Goal: Information Seeking & Learning: Learn about a topic

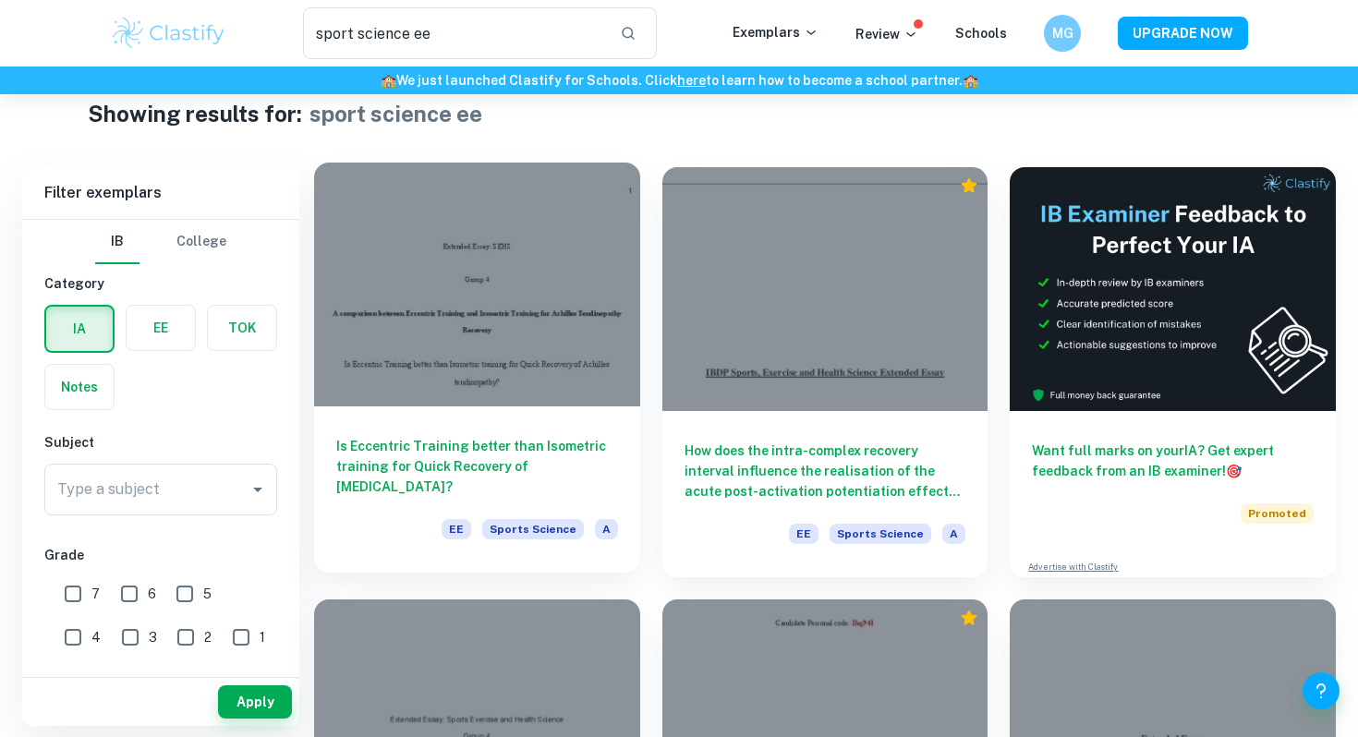
scroll to position [40, 0]
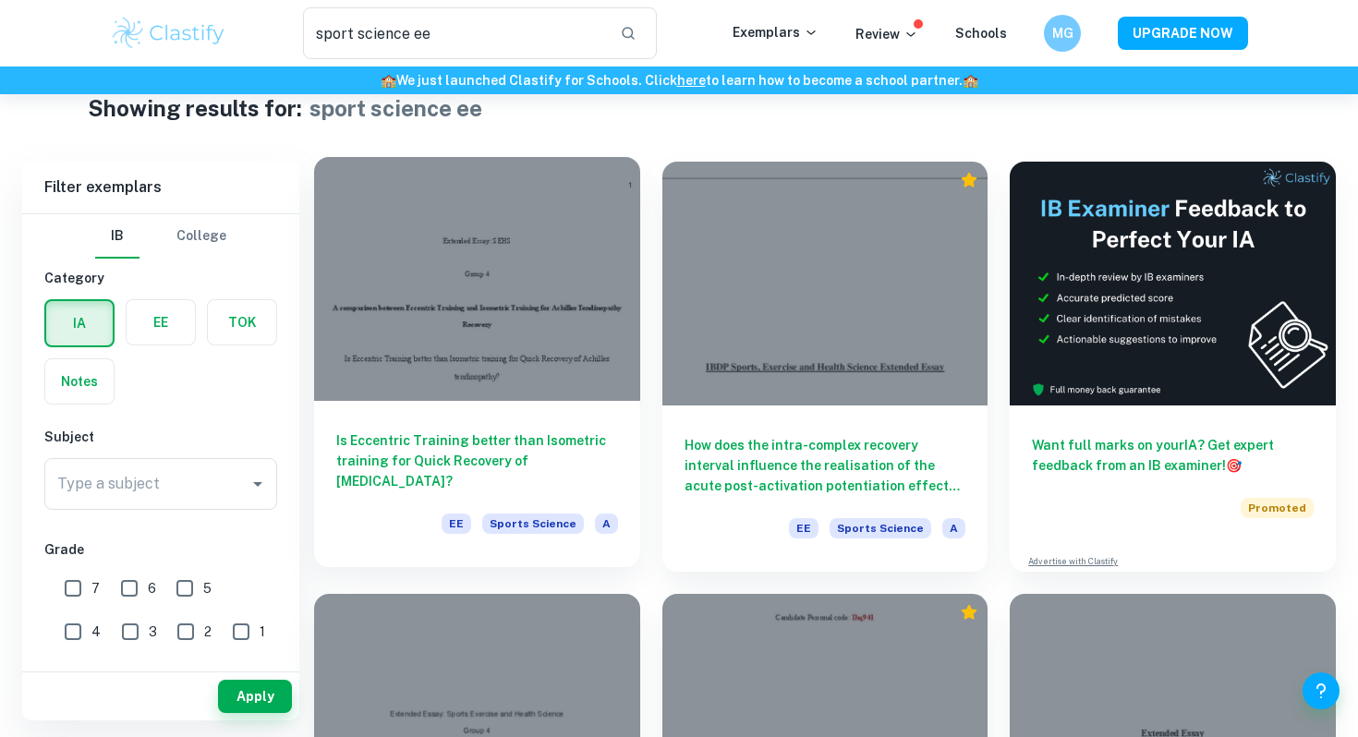
click at [492, 447] on h6 "Is Eccentric Training better than Isometric training for Quick Recovery of [MED…" at bounding box center [477, 461] width 282 height 61
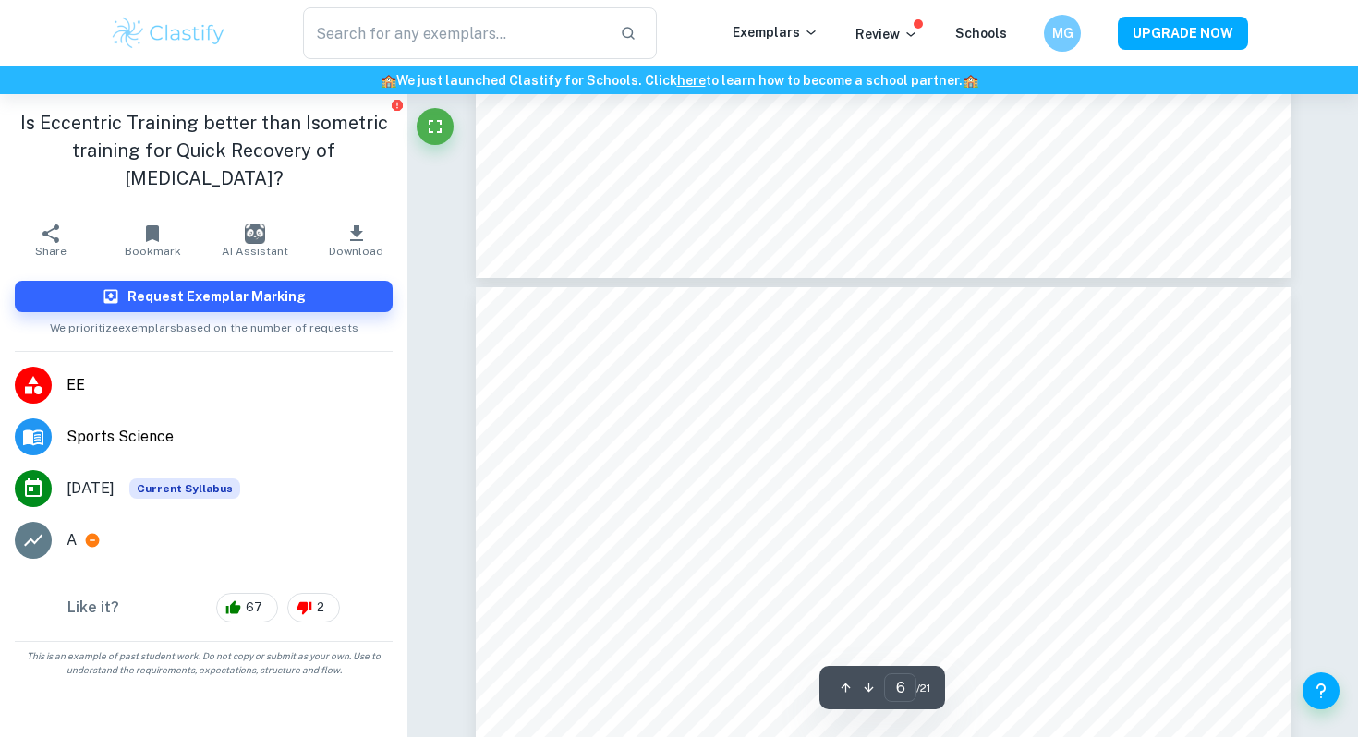
type input "7"
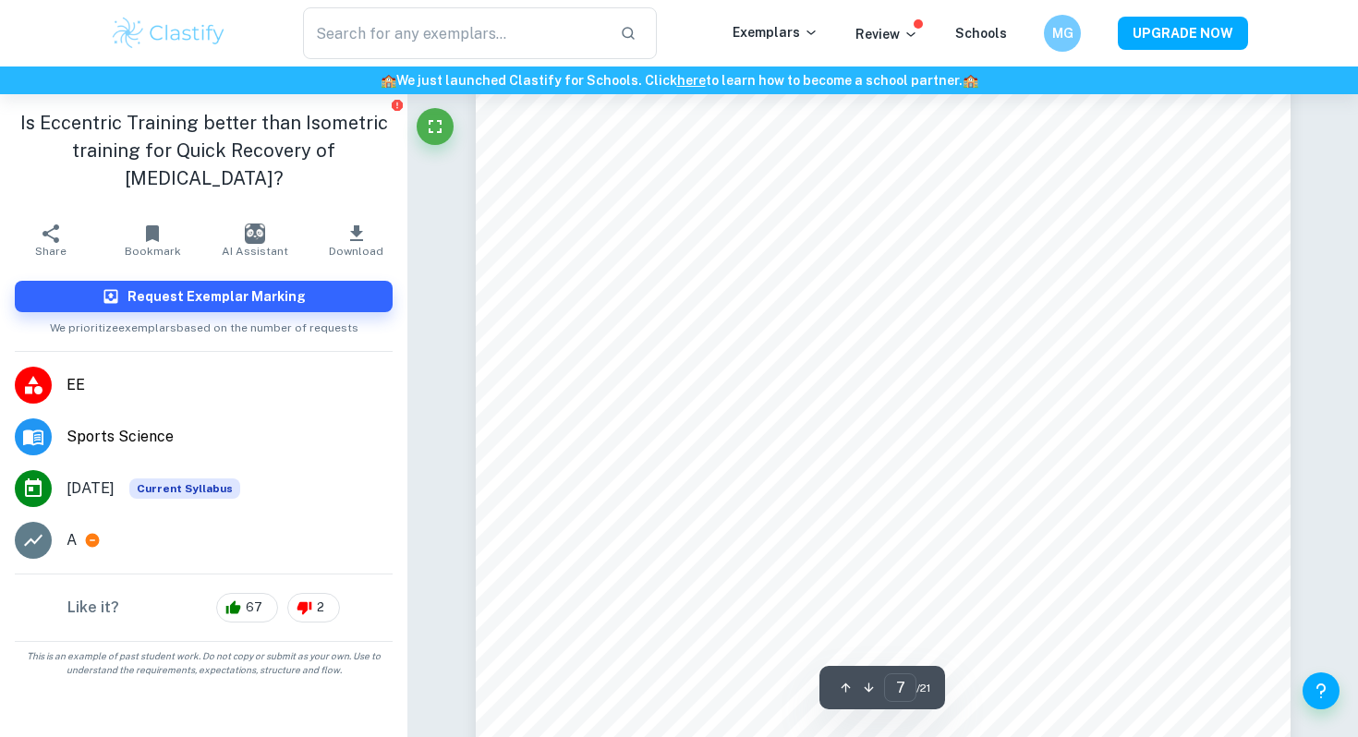
scroll to position [7225, 0]
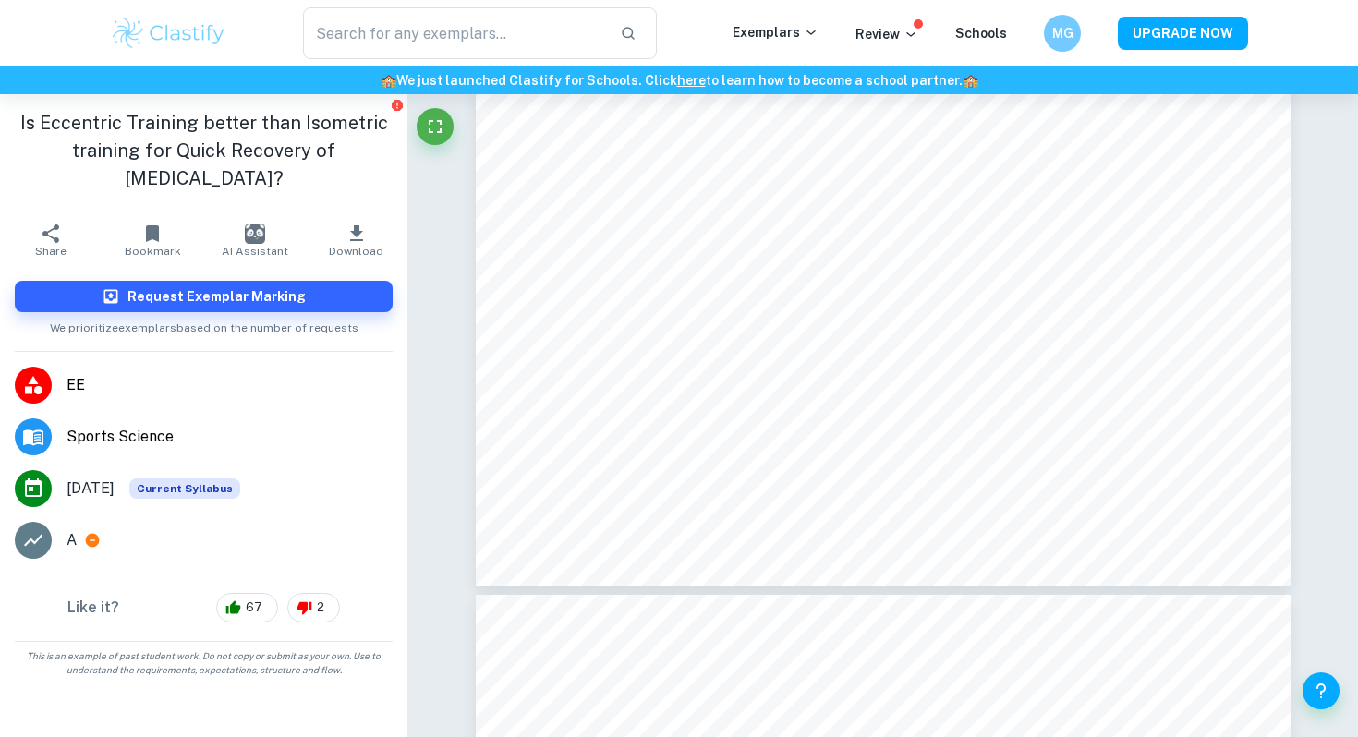
scroll to position [40, 0]
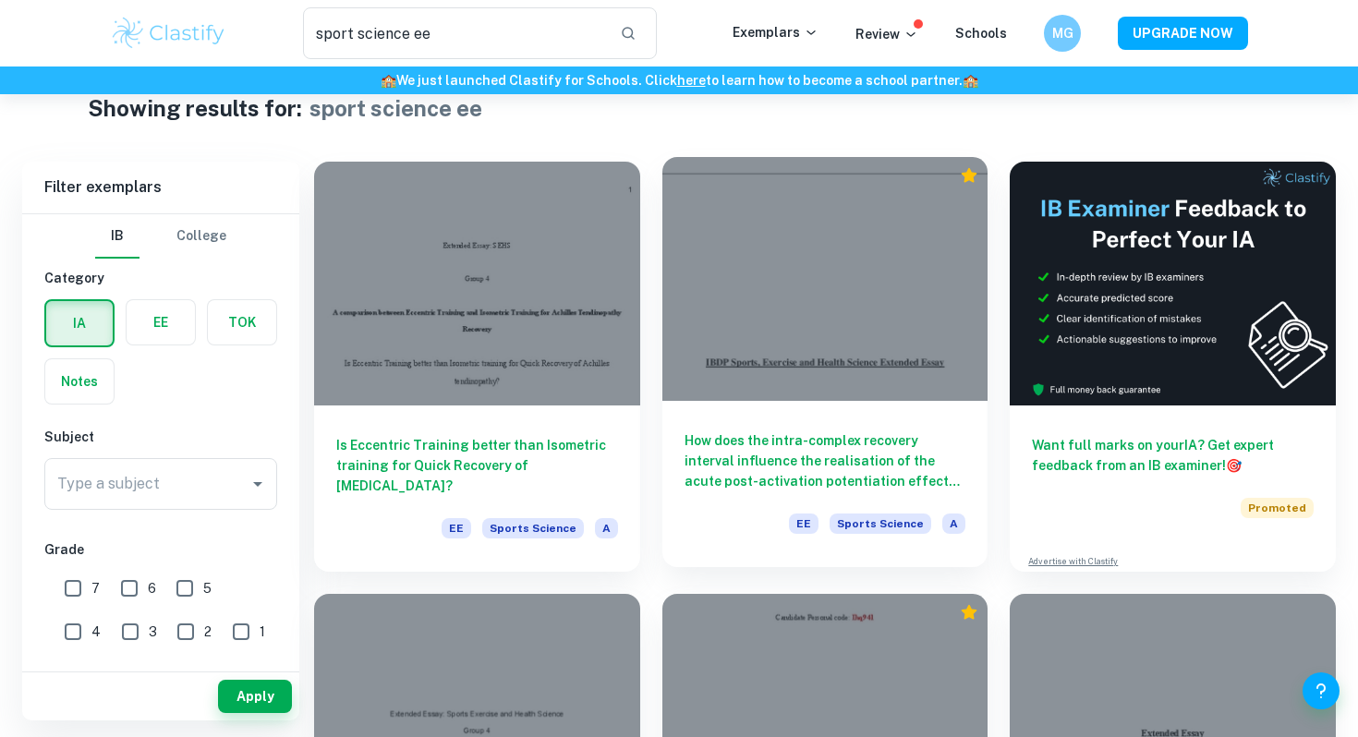
click at [688, 212] on div at bounding box center [825, 279] width 326 height 244
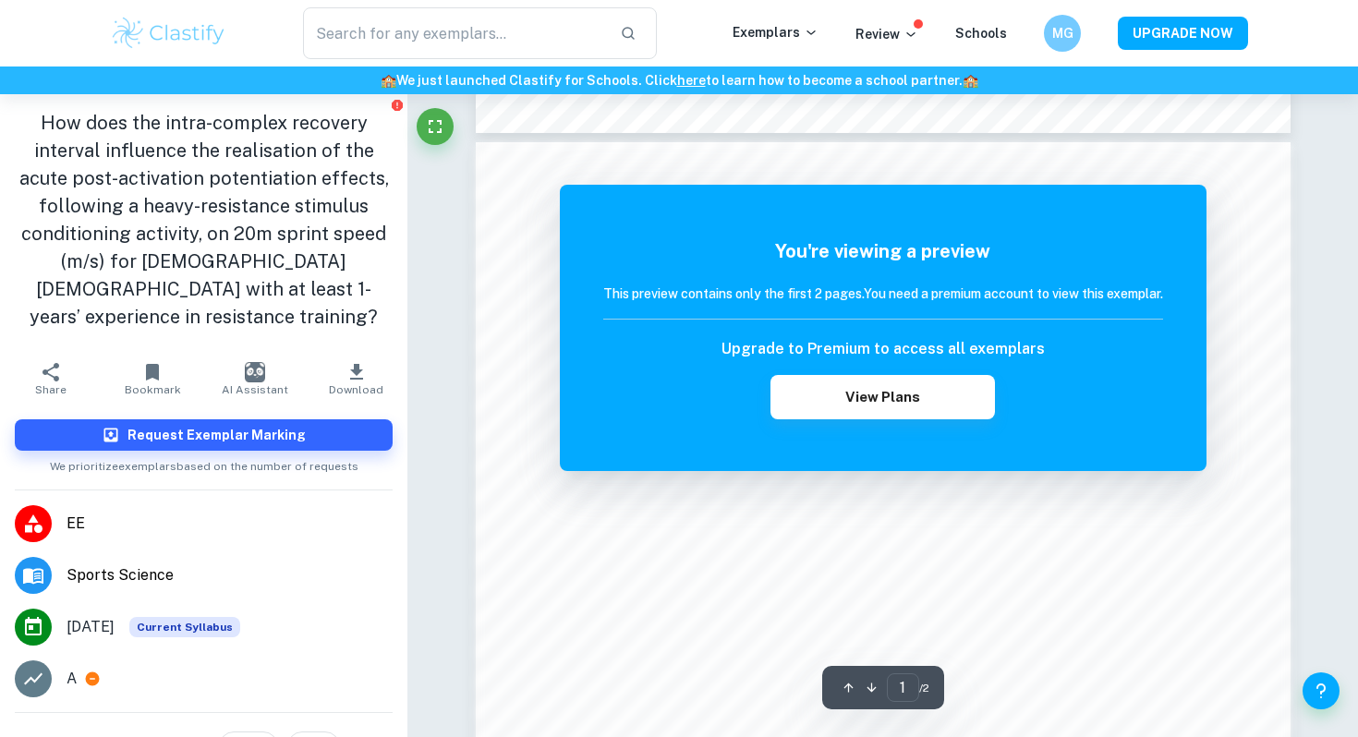
scroll to position [1274, 0]
click at [15, 56] on div "sport science ee ​ Exemplars Review Schools MG UPGRADE NOW 🏫 We just launched C…" at bounding box center [679, 49] width 1358 height 2459
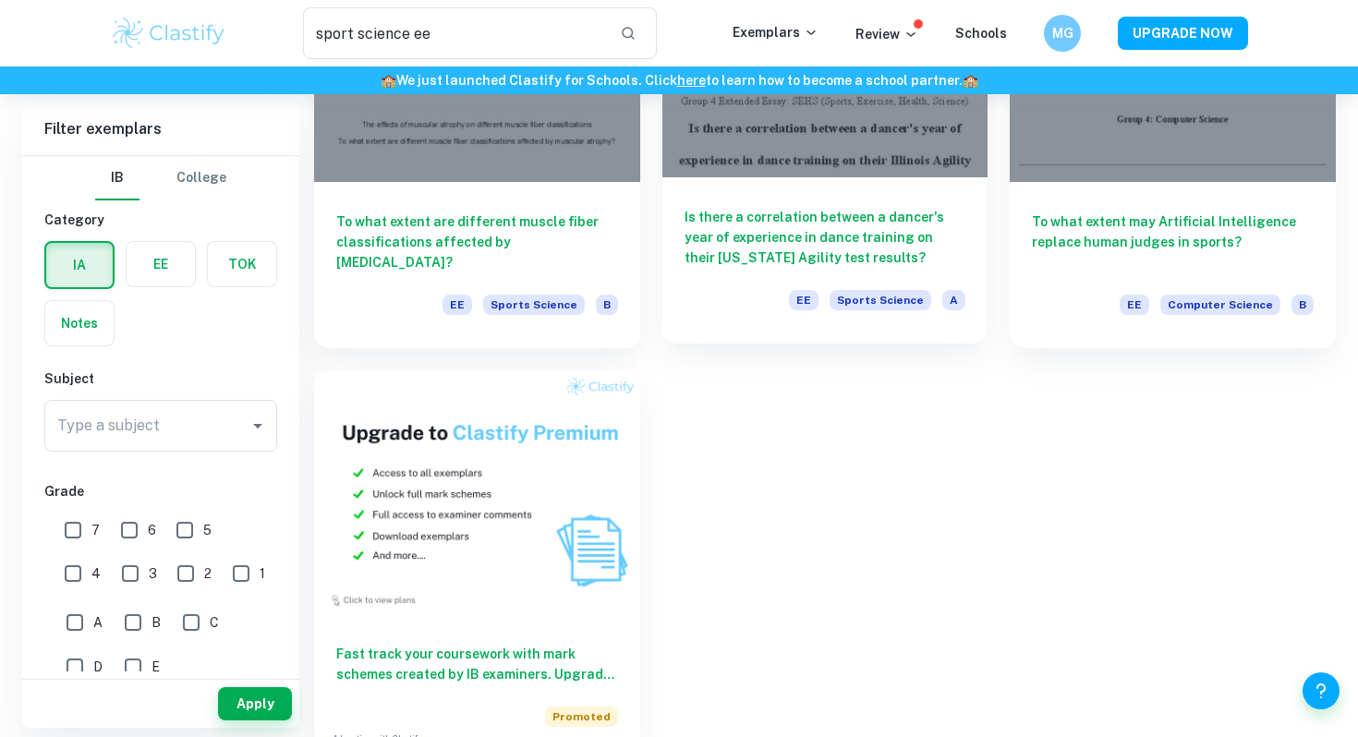
scroll to position [701, 0]
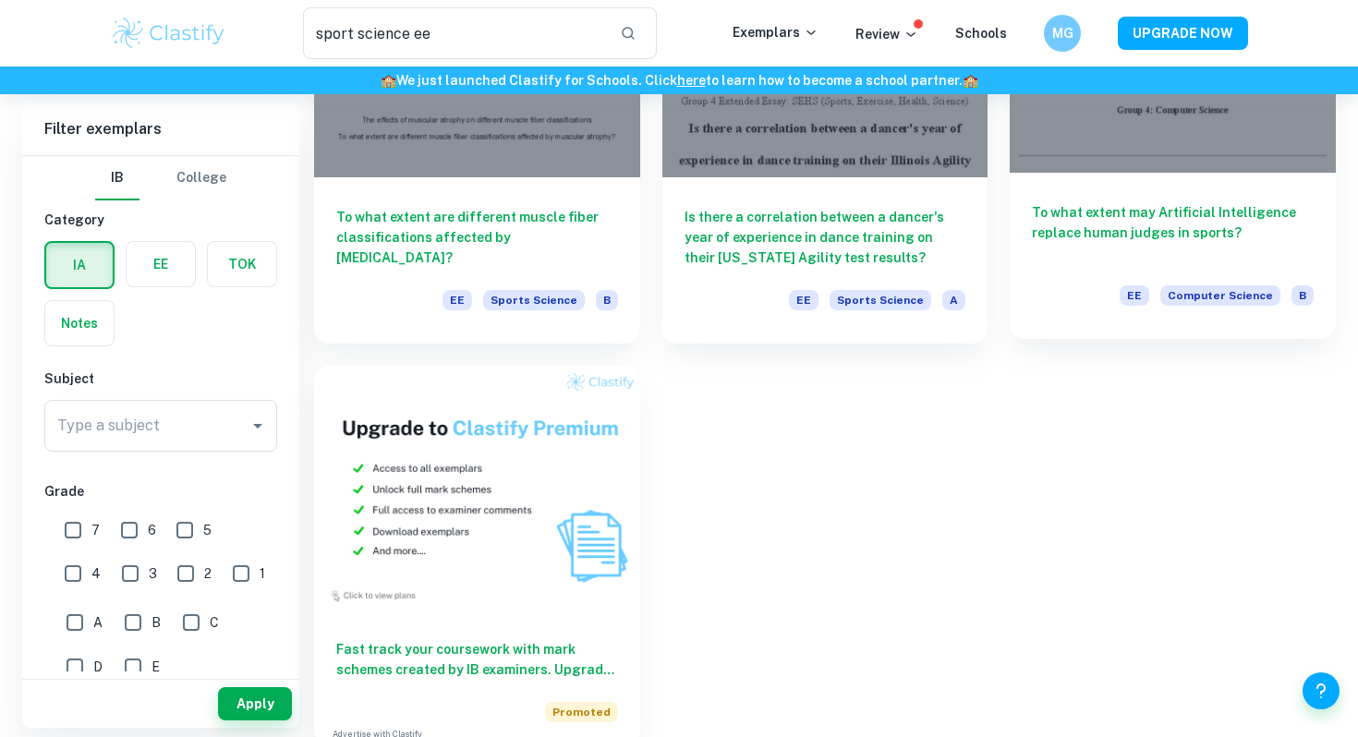
click at [1077, 226] on h6 "To what extent may Artificial Intelligence replace human judges in sports?" at bounding box center [1173, 232] width 282 height 61
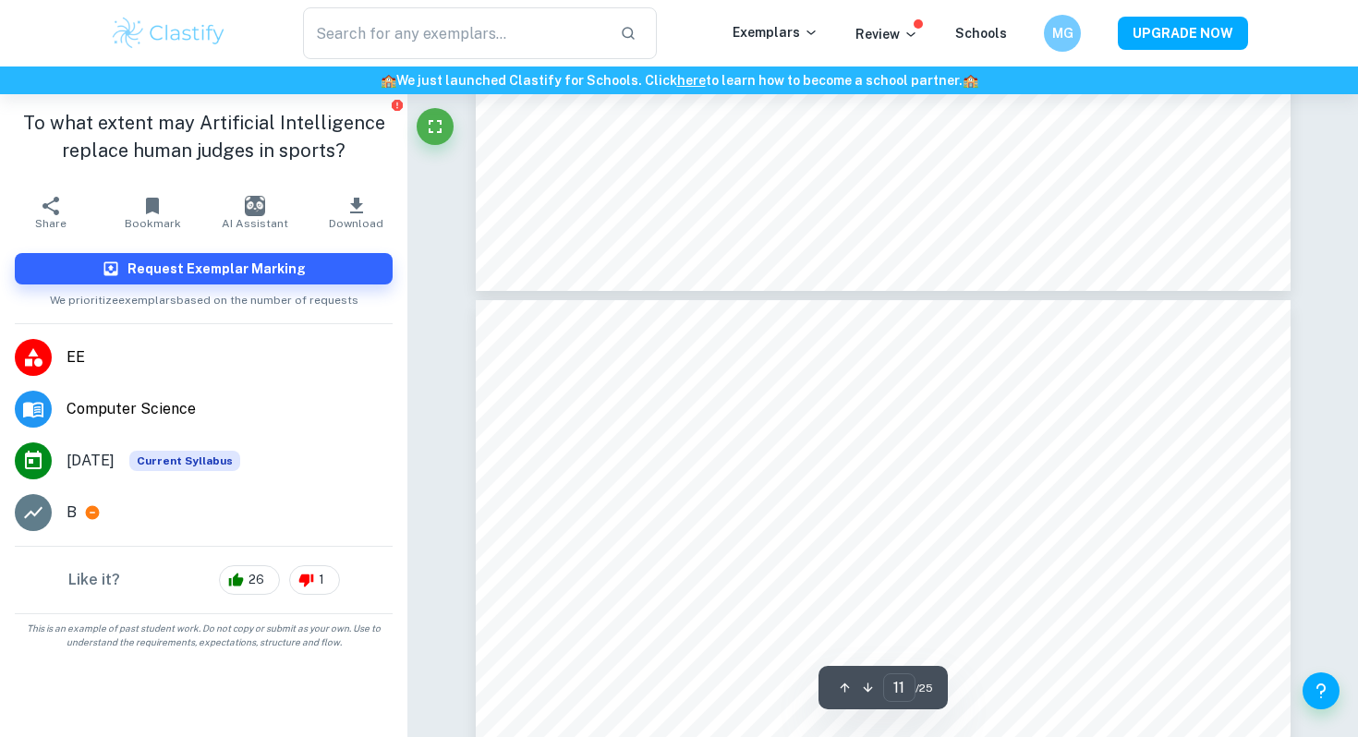
scroll to position [12089, 0]
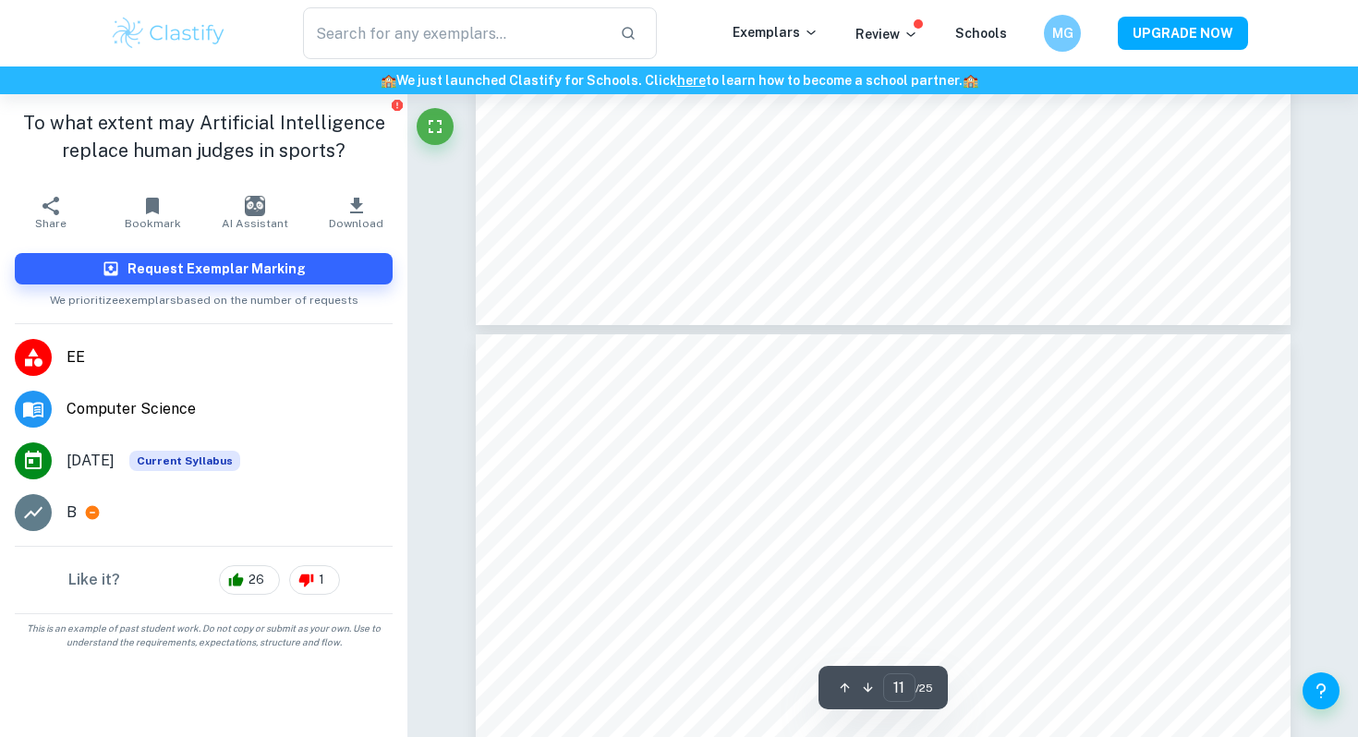
type input "12"
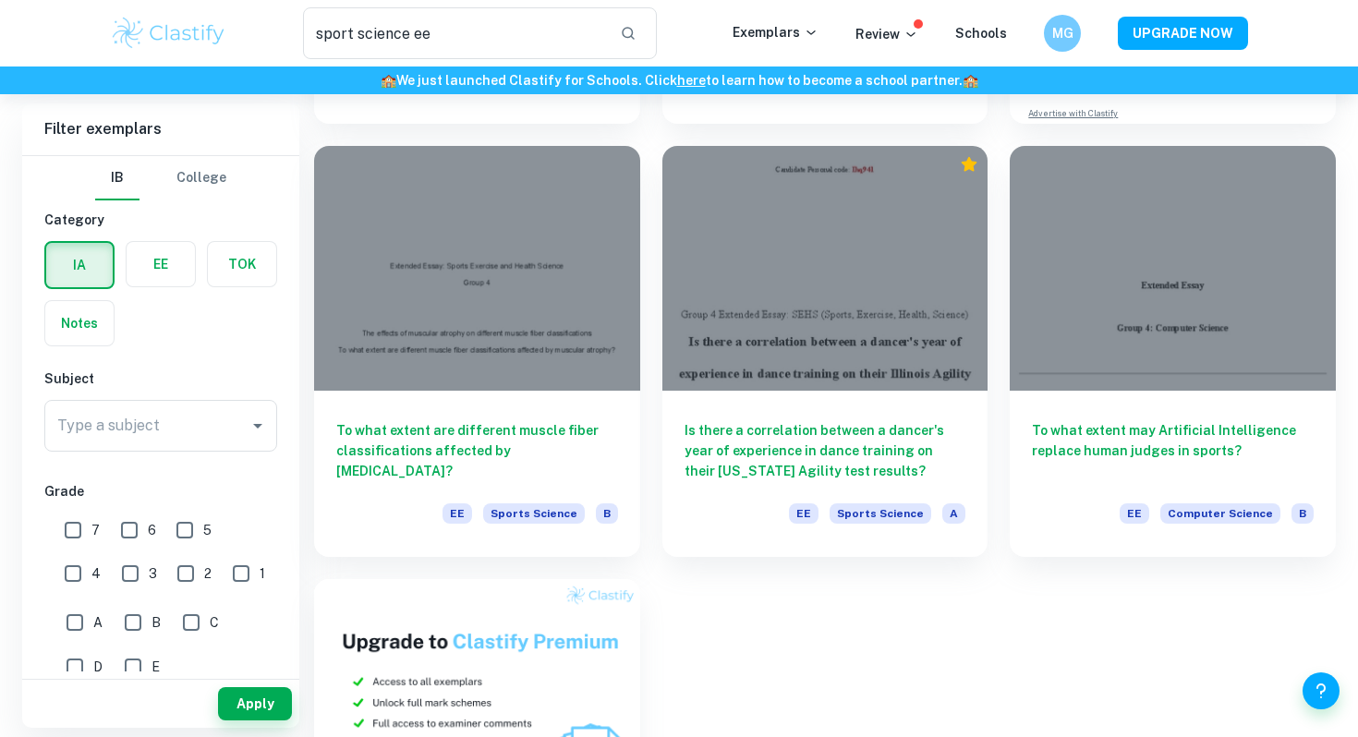
scroll to position [384, 0]
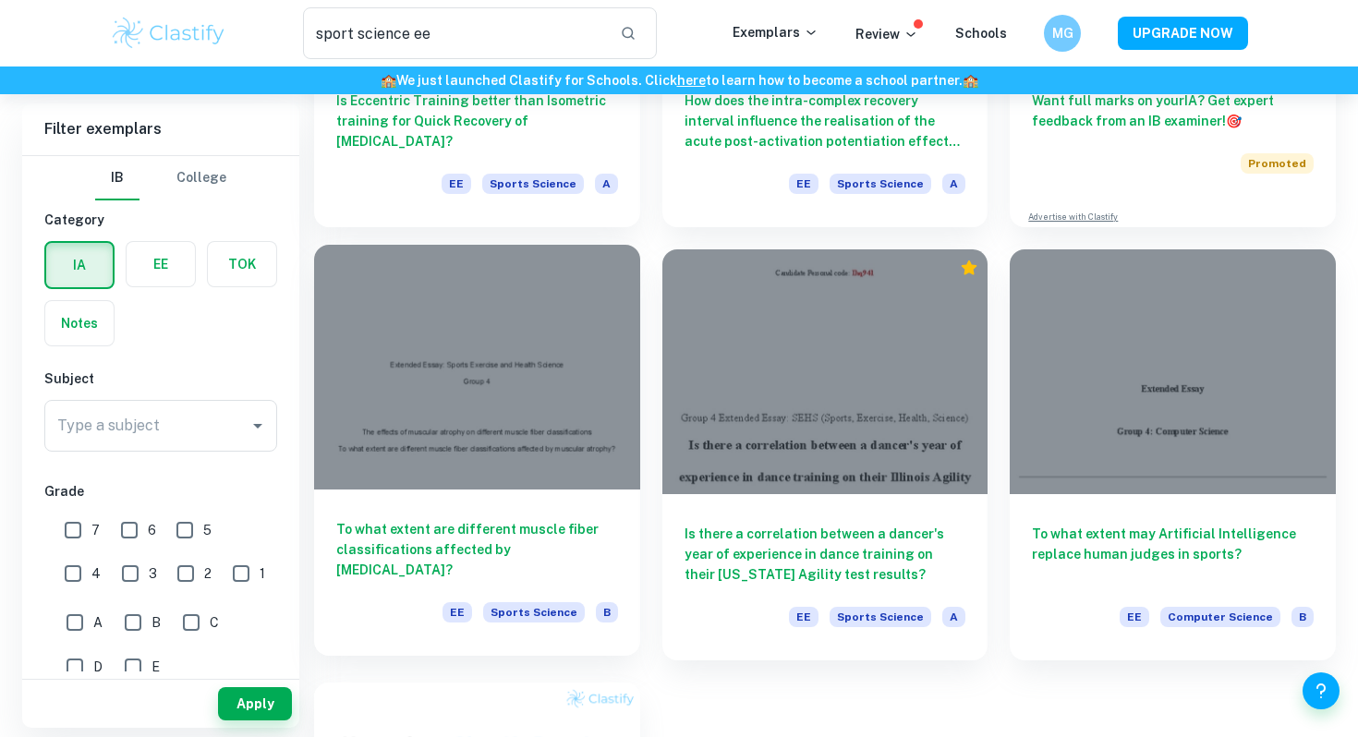
click at [580, 492] on div "To what extent are different muscle fiber classifications affected by [MEDICAL_…" at bounding box center [477, 573] width 326 height 166
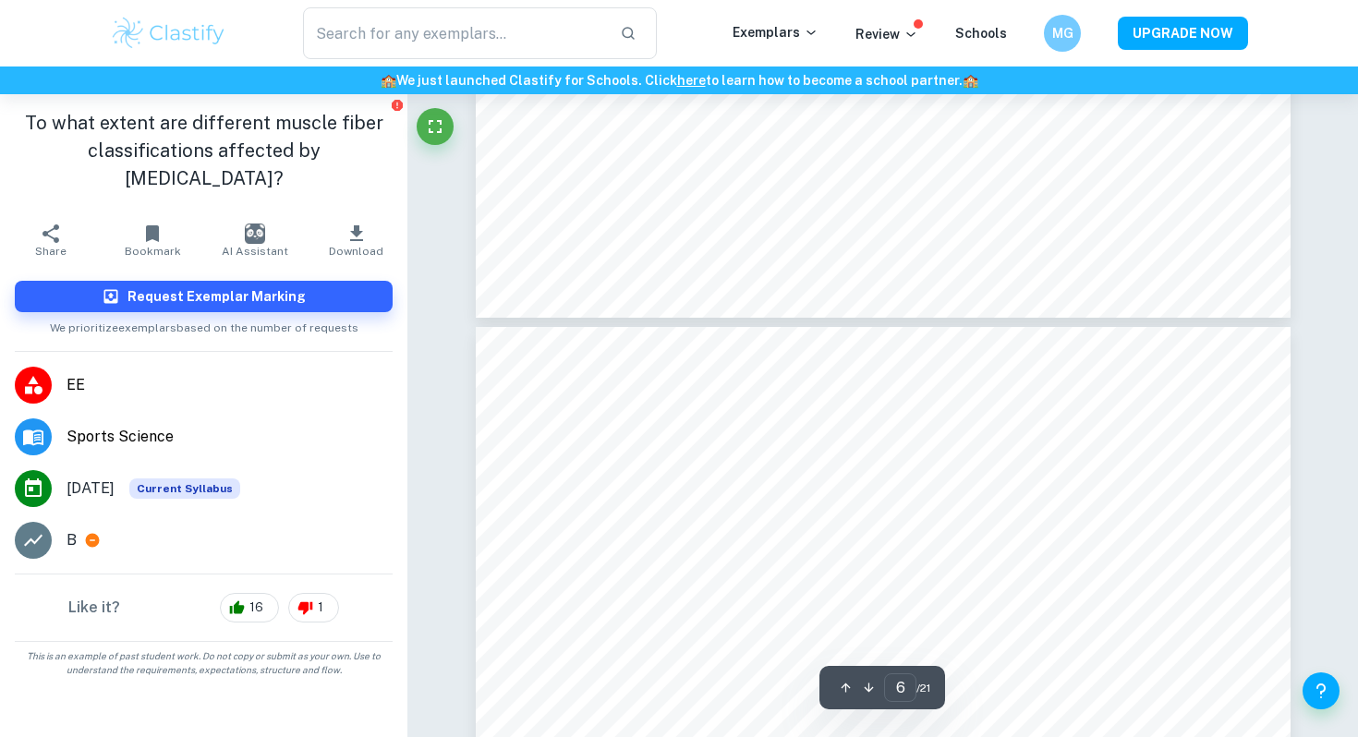
type input "7"
